Goal: Task Accomplishment & Management: Manage account settings

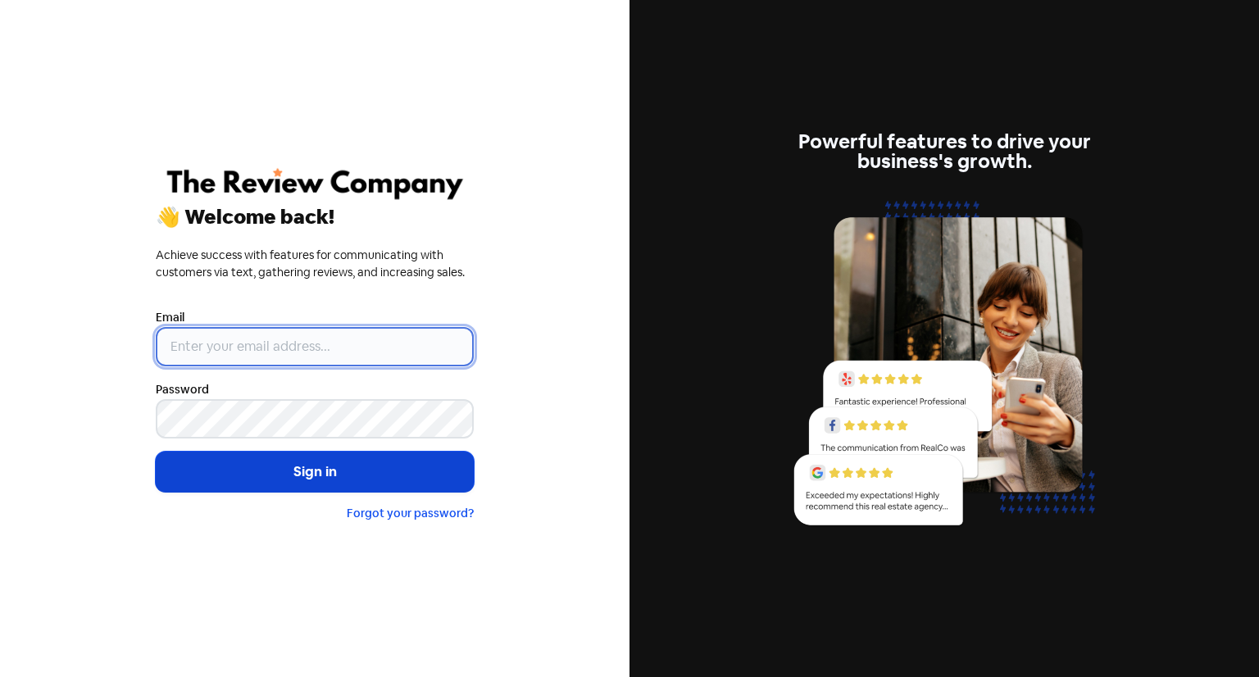
type input "[EMAIL_ADDRESS][DOMAIN_NAME]"
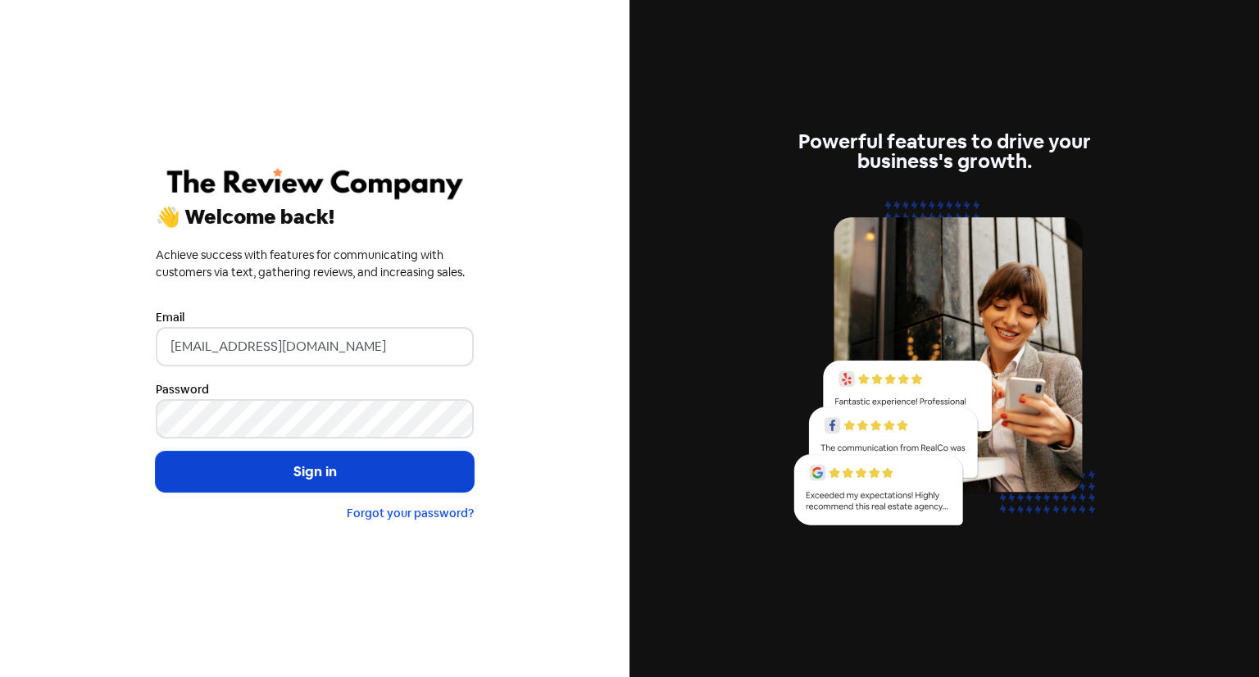
click at [357, 482] on button "Sign in" at bounding box center [315, 472] width 318 height 41
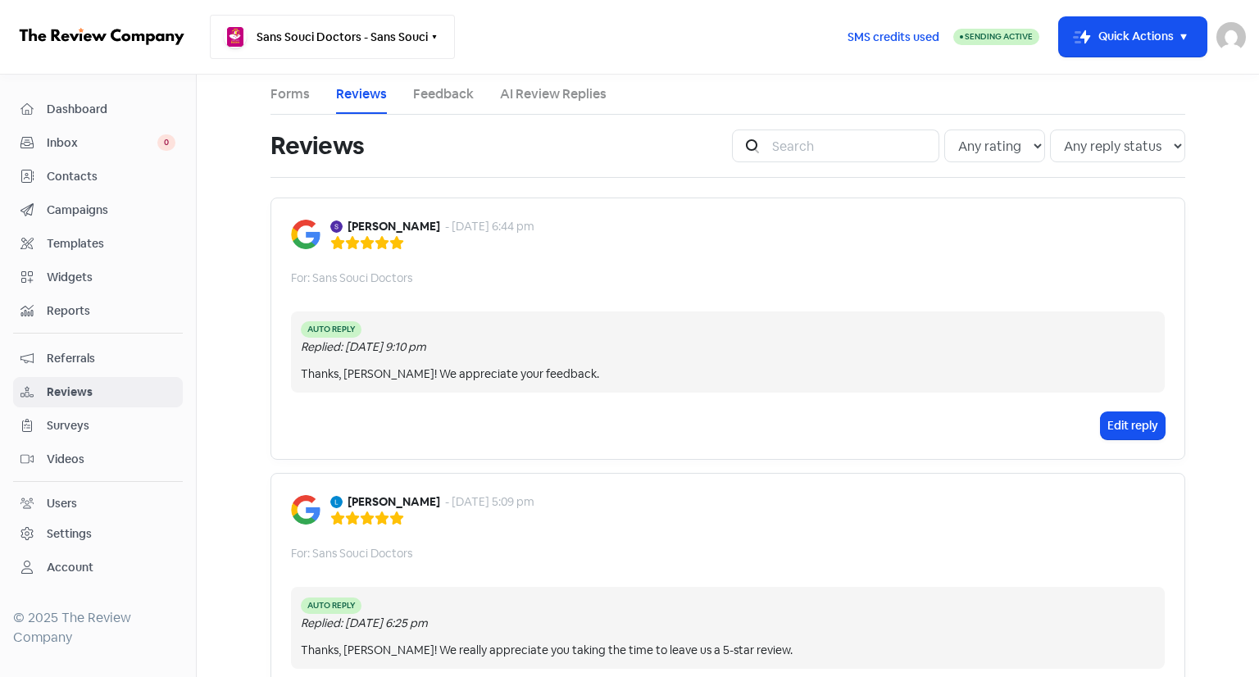
click at [389, 40] on button "Sans Souci Doctors - Sans Souci" at bounding box center [332, 37] width 245 height 44
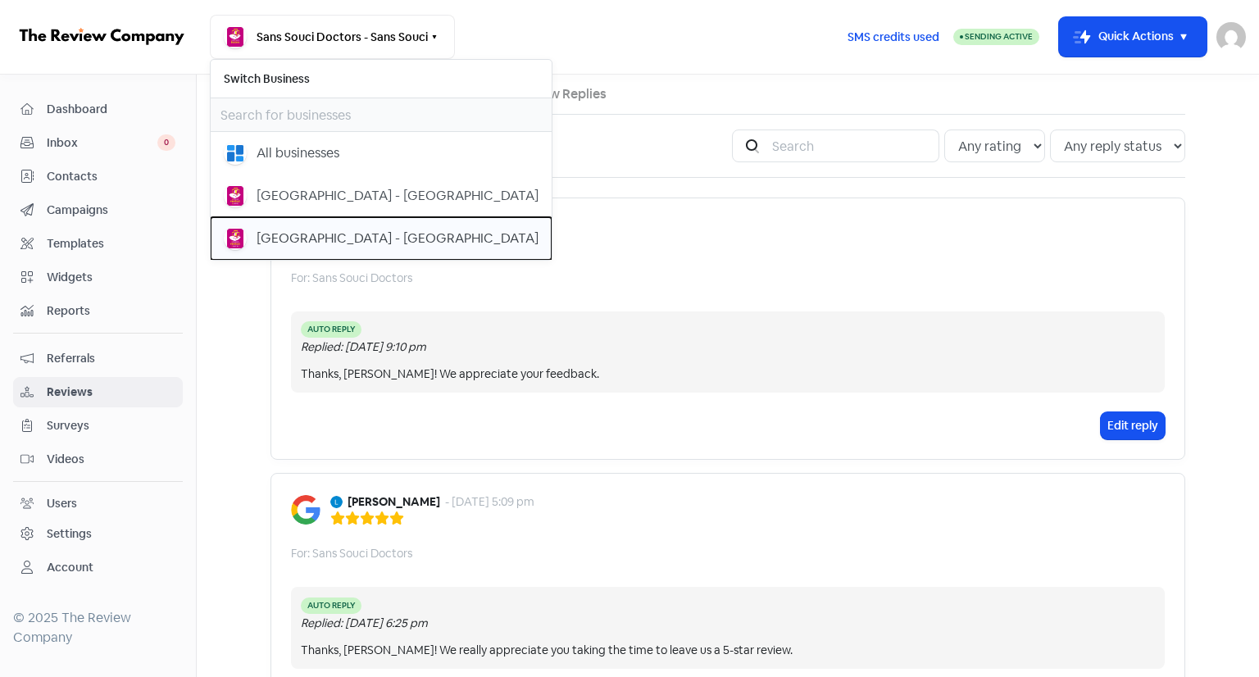
click at [333, 229] on div "[GEOGRAPHIC_DATA] - [GEOGRAPHIC_DATA]" at bounding box center [398, 239] width 282 height 20
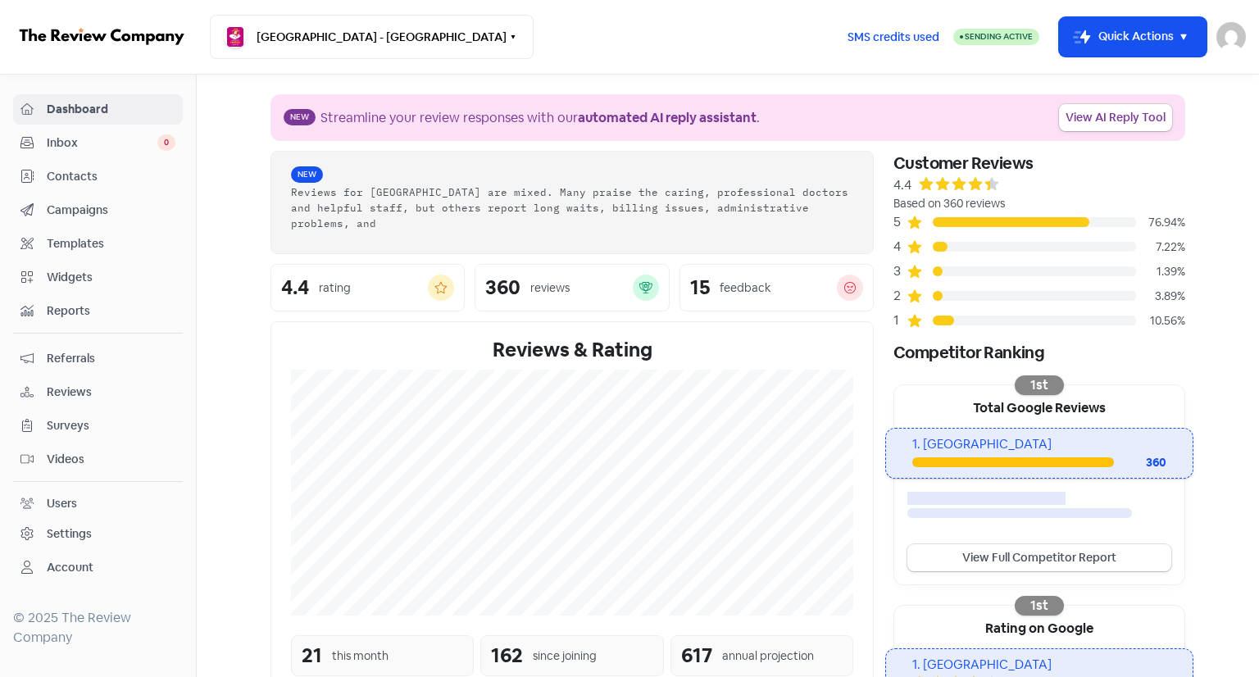
click at [64, 388] on span "Reviews" at bounding box center [111, 392] width 129 height 17
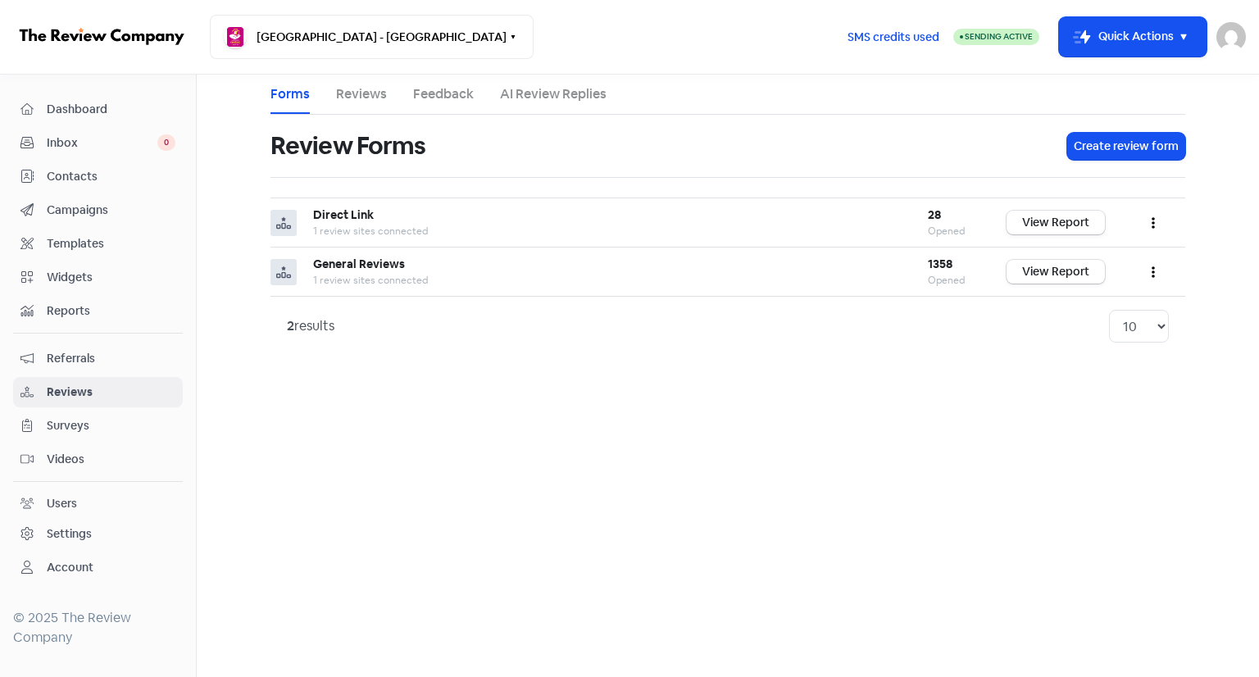
click at [398, 94] on ul "Forms Reviews Feedback AI Review Replies" at bounding box center [728, 95] width 915 height 40
click at [384, 93] on link "Reviews" at bounding box center [361, 94] width 51 height 20
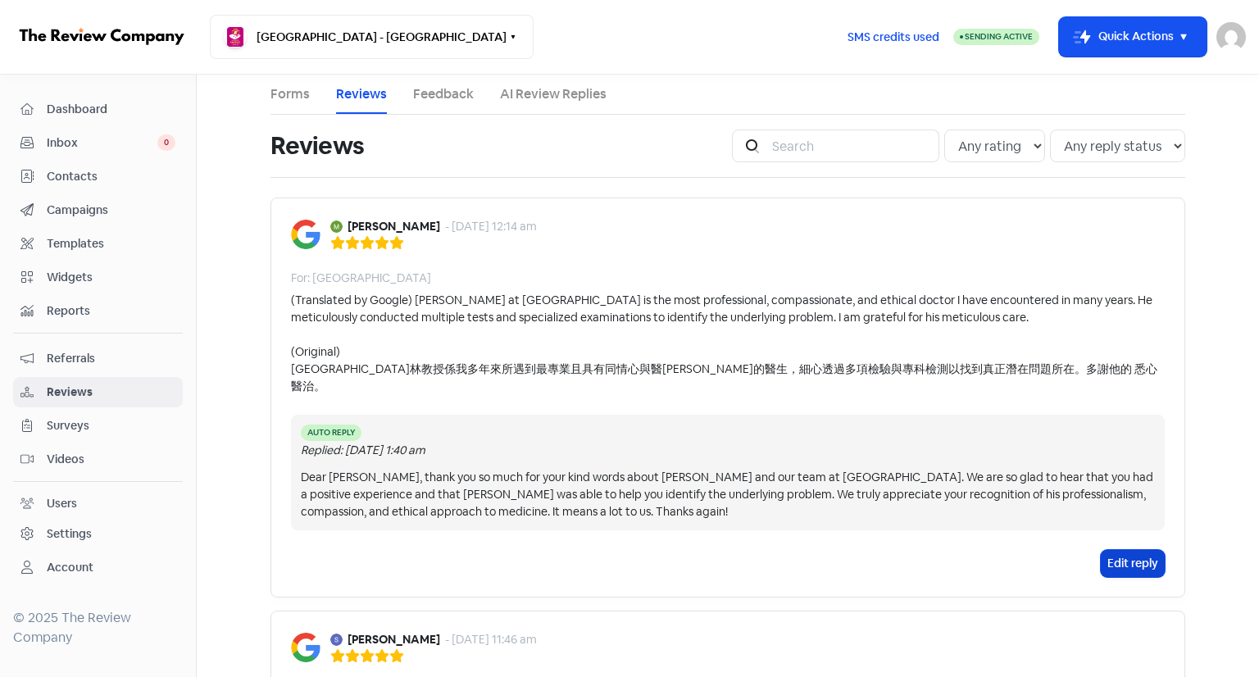
click at [1119, 550] on button "Edit reply" at bounding box center [1133, 563] width 64 height 27
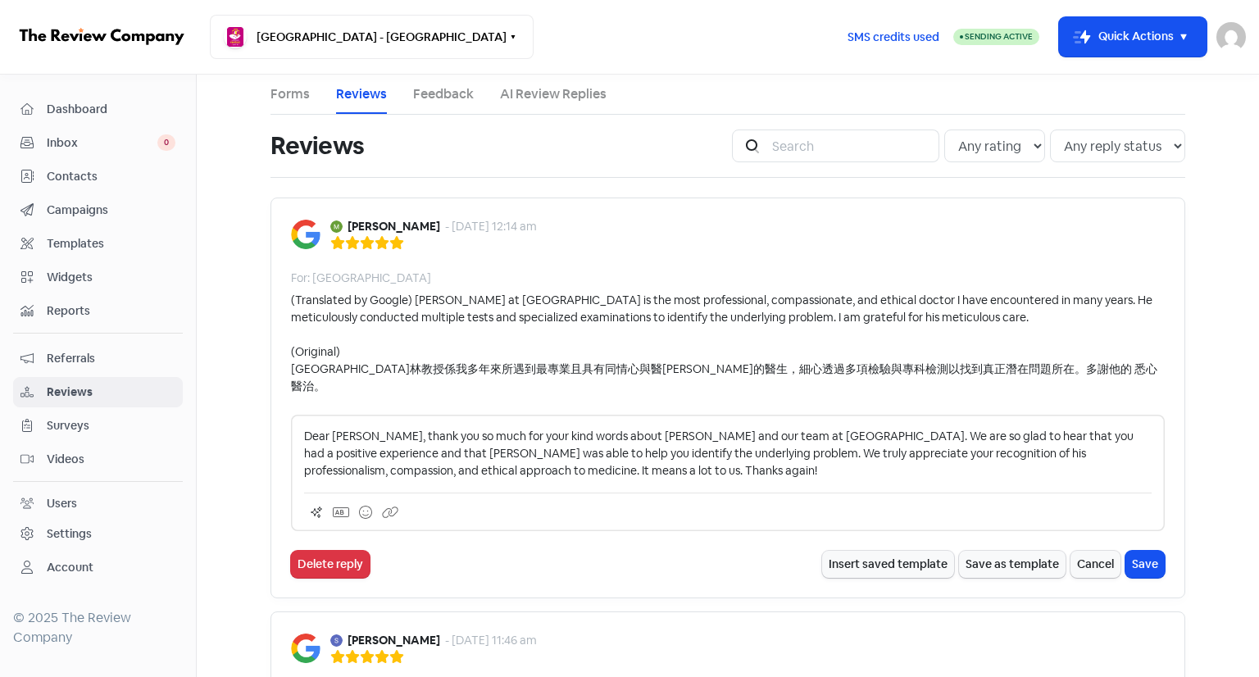
click at [680, 428] on p "Dear Michelle, thank you so much for your kind words about Professor Lin and ou…" at bounding box center [728, 454] width 848 height 52
click at [1148, 551] on button "Save" at bounding box center [1144, 564] width 39 height 27
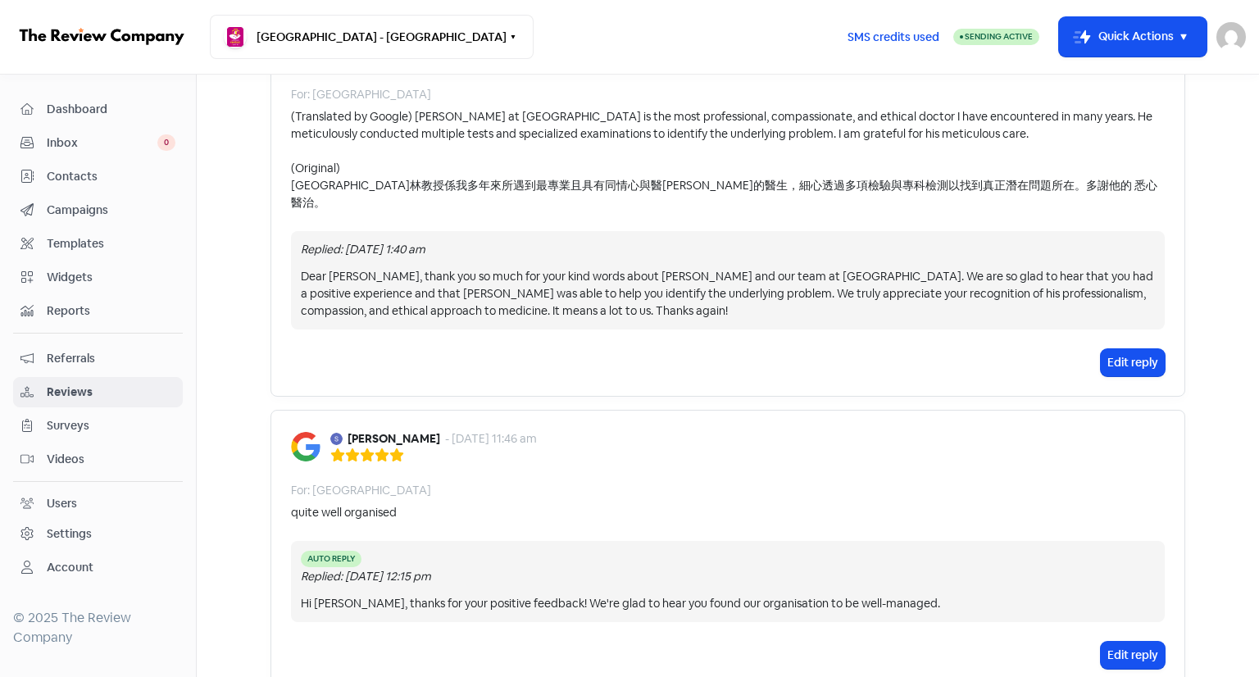
scroll to position [148, 0]
